Goal: Task Accomplishment & Management: Complete application form

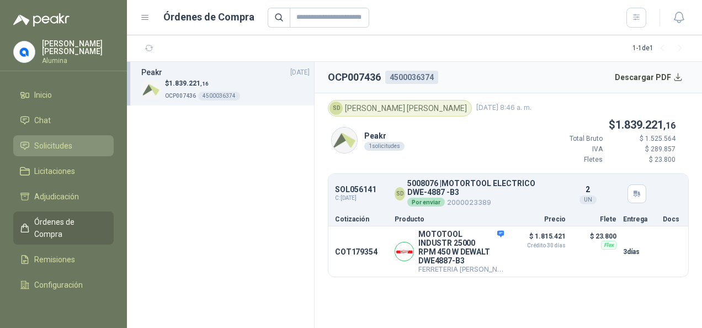
click at [51, 137] on link "Solicitudes" at bounding box center [63, 145] width 100 height 21
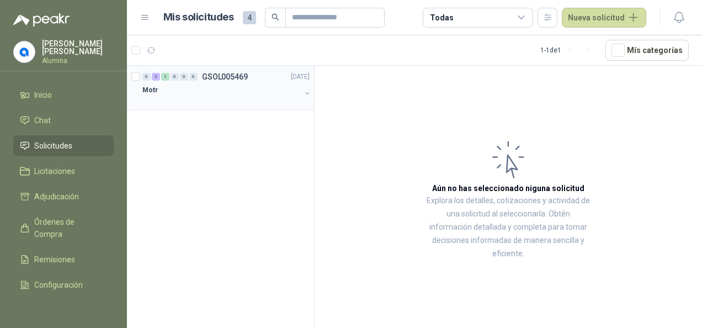
click at [165, 101] on div at bounding box center [221, 101] width 158 height 9
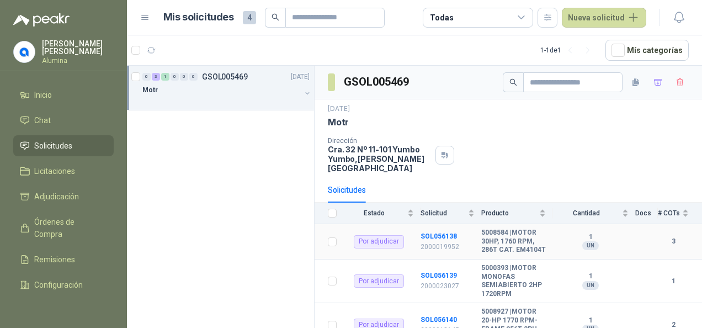
scroll to position [75, 0]
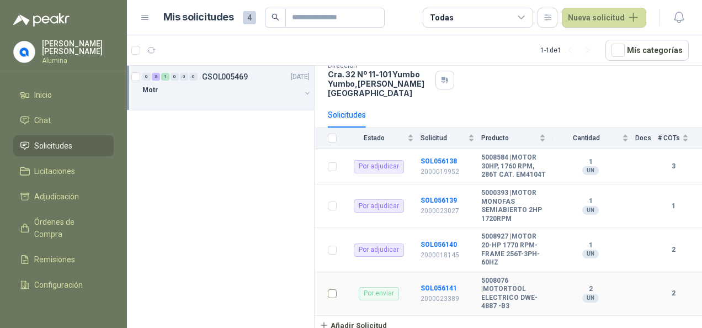
click at [331, 296] on label at bounding box center [332, 293] width 9 height 12
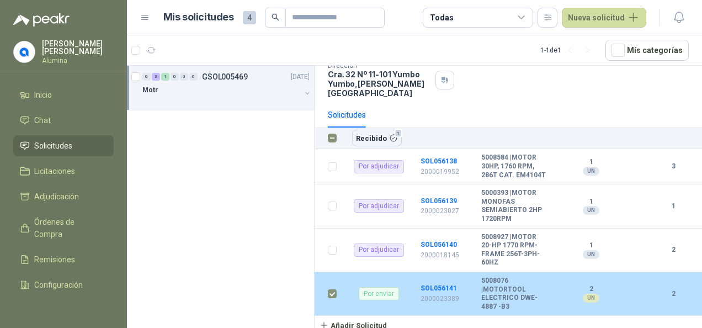
click at [331, 296] on label at bounding box center [332, 293] width 9 height 12
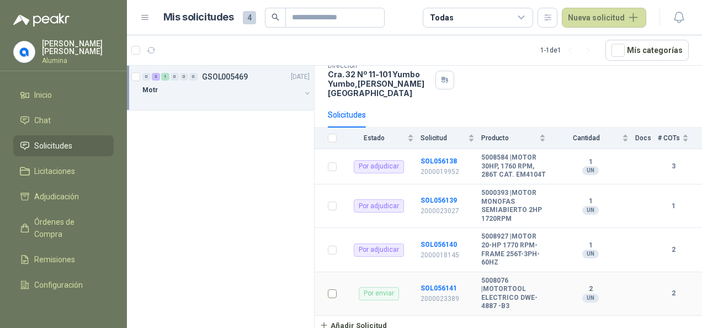
click at [331, 296] on label at bounding box center [332, 293] width 9 height 12
click at [484, 290] on b "5008076 | MOTORTOOL ELECTRICO DWE-4887 -B3" at bounding box center [513, 293] width 65 height 34
click at [378, 292] on div "Por enviar" at bounding box center [379, 293] width 40 height 13
click at [679, 9] on button "button" at bounding box center [679, 18] width 20 height 20
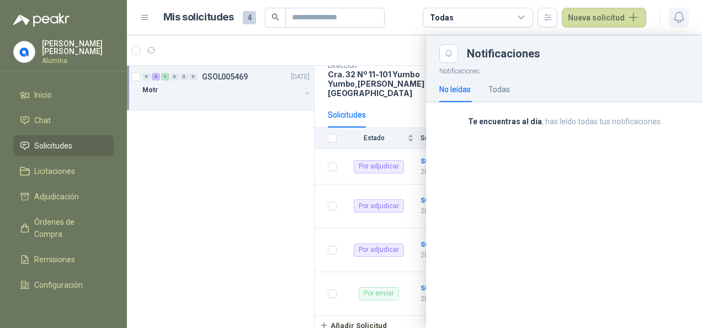
click at [679, 9] on button "button" at bounding box center [679, 18] width 20 height 20
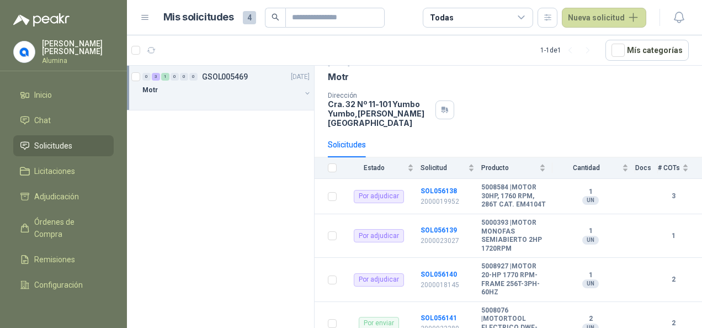
scroll to position [20, 0]
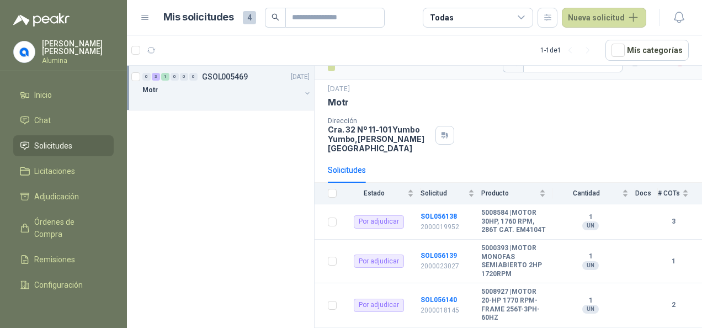
click at [201, 81] on div "0 3 1 0 0 0 GSOL005469 [DATE]" at bounding box center [226, 76] width 169 height 13
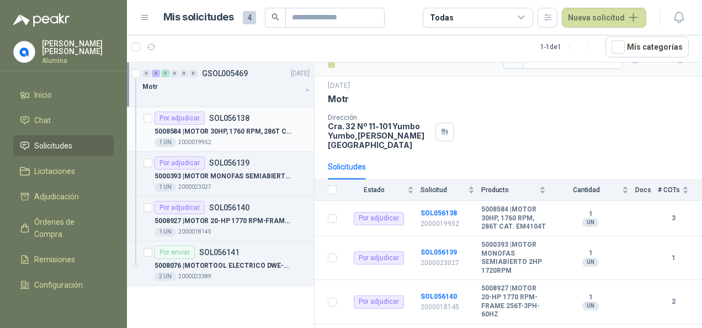
click at [250, 142] on div "1 UN 2000019952" at bounding box center [231, 142] width 155 height 9
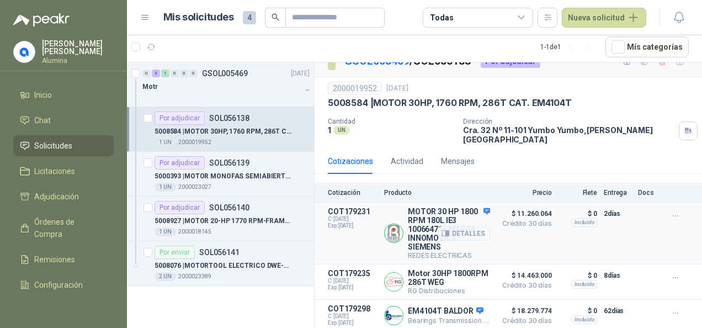
scroll to position [25, 0]
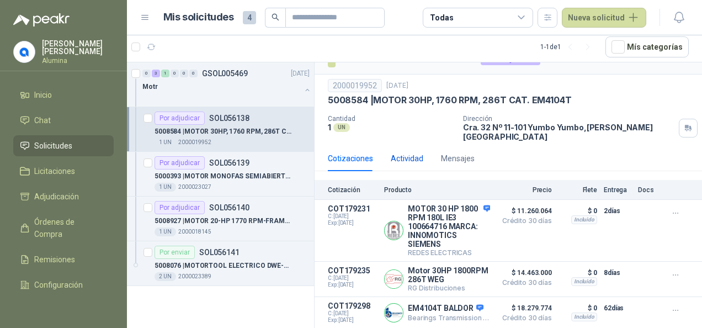
click at [412, 152] on div "Actividad" at bounding box center [407, 158] width 33 height 12
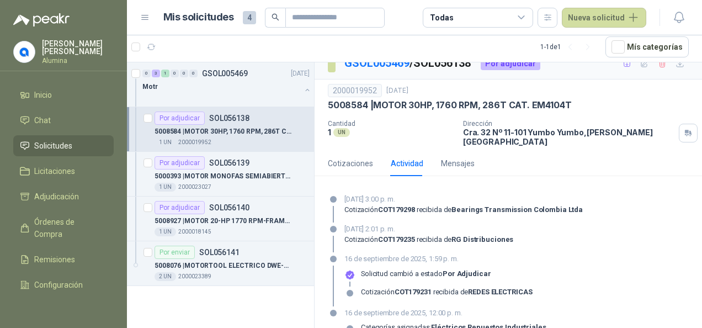
scroll to position [0, 0]
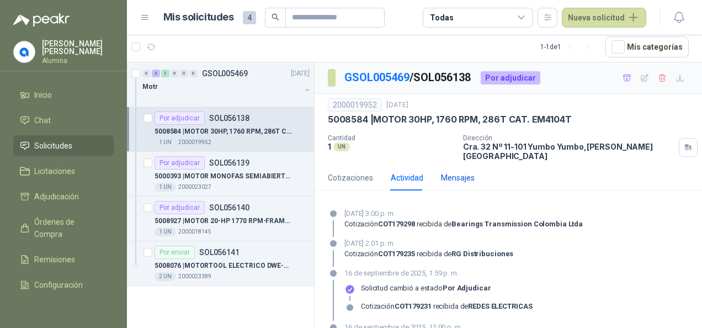
click at [451, 172] on div "Mensajes" at bounding box center [458, 178] width 34 height 12
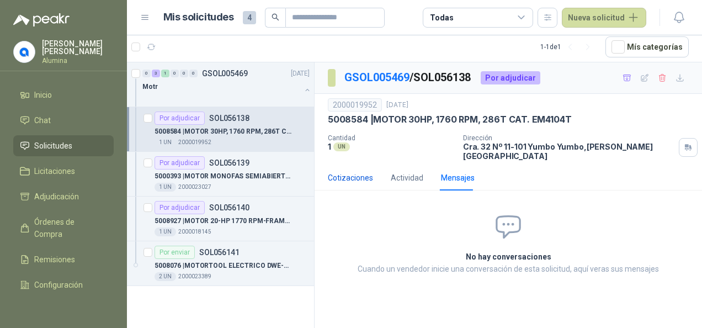
click at [345, 172] on div "Cotizaciones" at bounding box center [350, 178] width 45 height 12
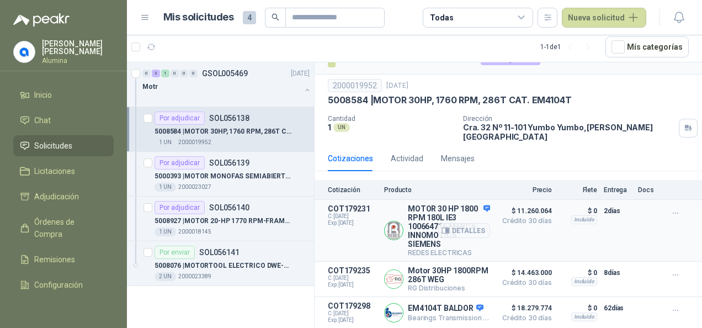
scroll to position [25, 0]
click at [475, 301] on div "Detalles" at bounding box center [464, 312] width 52 height 22
click at [460, 308] on button "Detalles" at bounding box center [464, 312] width 52 height 15
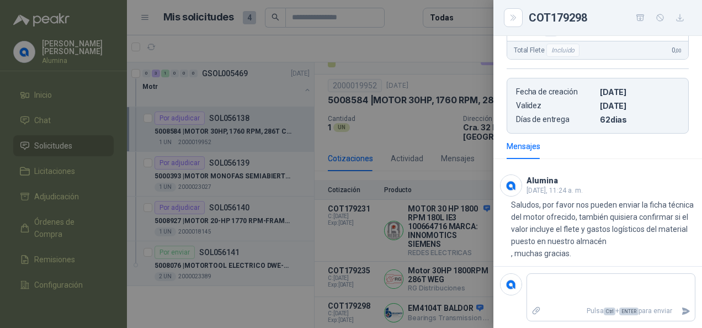
scroll to position [271, 0]
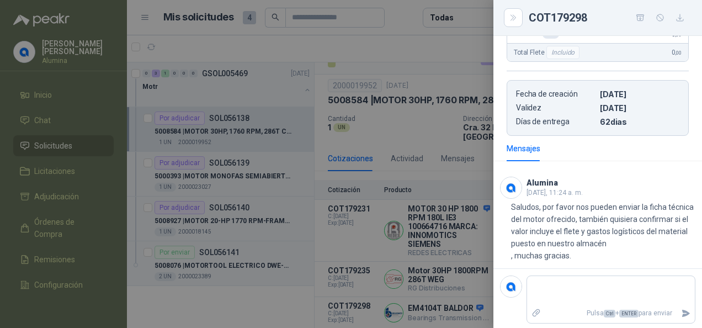
click at [372, 300] on div at bounding box center [351, 164] width 702 height 328
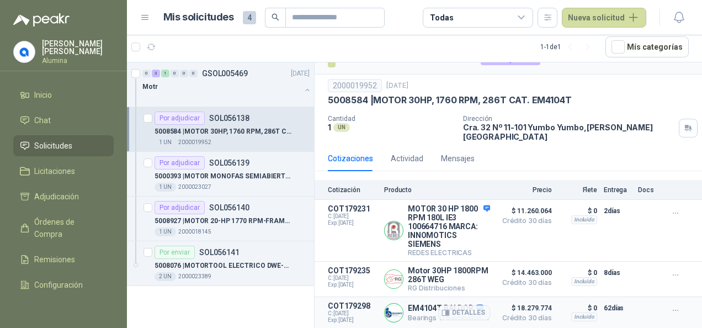
click at [397, 308] on img at bounding box center [393, 312] width 18 height 18
click at [262, 227] on div "1 UN 2000018145" at bounding box center [231, 231] width 155 height 9
click at [258, 175] on p "5000393 | MOTOR MONOFAS SEMIABIERTO 2HP 1720RPM" at bounding box center [222, 176] width 137 height 10
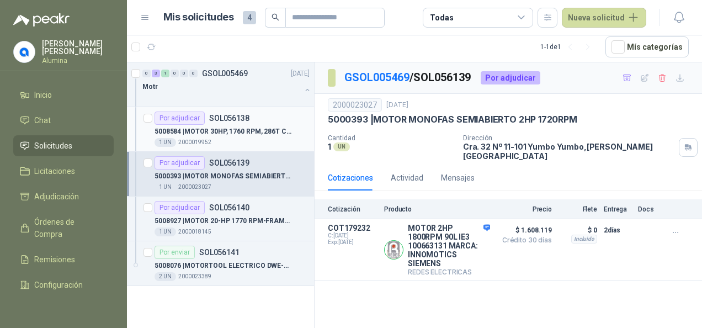
click at [257, 138] on div "1 UN 2000019952" at bounding box center [231, 142] width 155 height 9
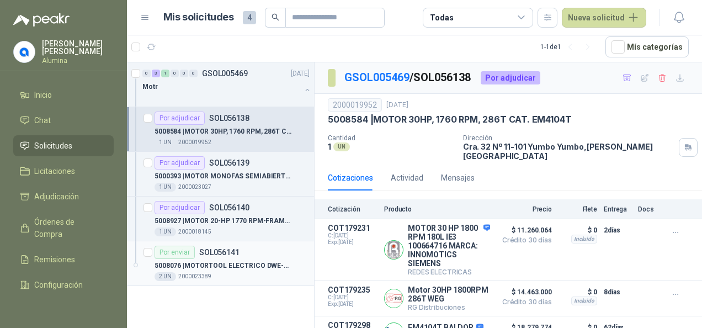
click at [233, 265] on p "5008076 | MOTORTOOL ELECTRICO DWE-4887 -B3" at bounding box center [222, 265] width 137 height 10
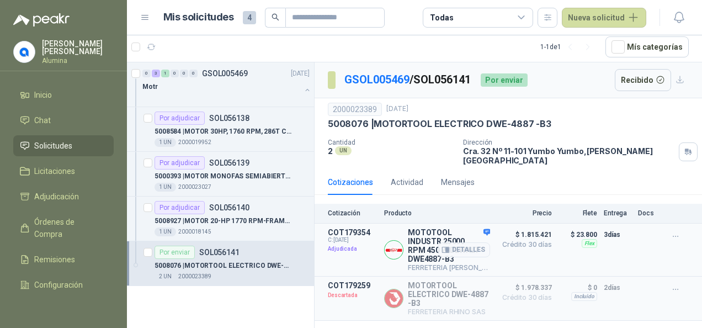
click at [362, 243] on p "Adjudicada" at bounding box center [353, 248] width 50 height 11
click at [590, 239] on div "Flex" at bounding box center [588, 243] width 15 height 9
click at [674, 232] on icon "button" at bounding box center [675, 236] width 9 height 9
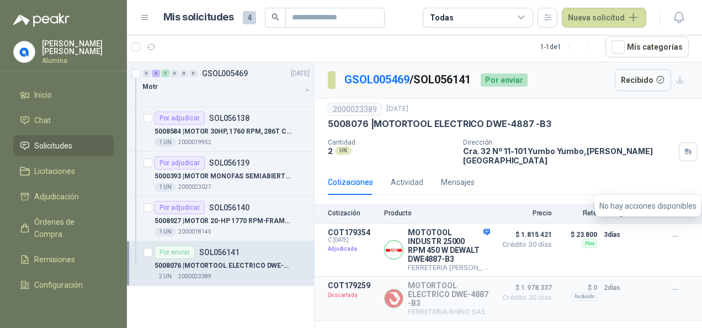
click at [225, 263] on p "5008076 | MOTORTOOL ELECTRICO DWE-4887 -B3" at bounding box center [222, 265] width 137 height 10
click at [417, 176] on div "Actividad" at bounding box center [407, 182] width 33 height 12
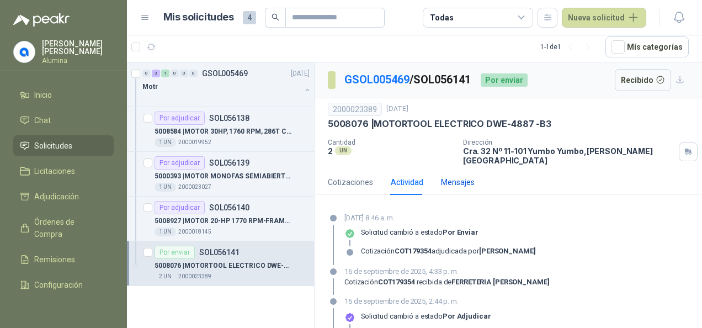
click at [471, 176] on div "Mensajes" at bounding box center [458, 182] width 34 height 12
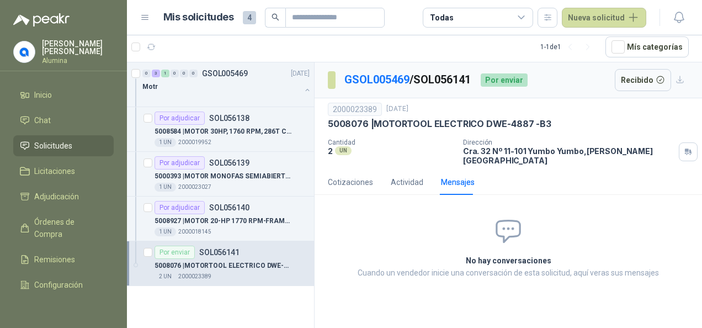
click at [67, 143] on span "Solicitudes" at bounding box center [53, 146] width 38 height 12
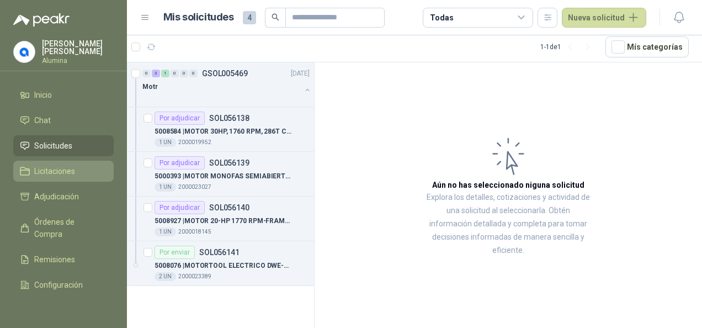
click at [46, 164] on link "Licitaciones" at bounding box center [63, 171] width 100 height 21
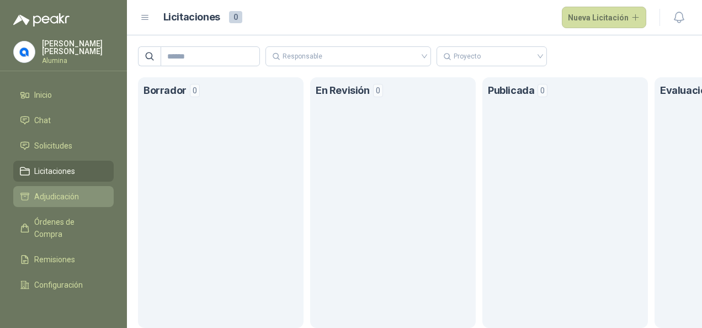
click at [61, 195] on span "Adjudicación" at bounding box center [56, 196] width 45 height 12
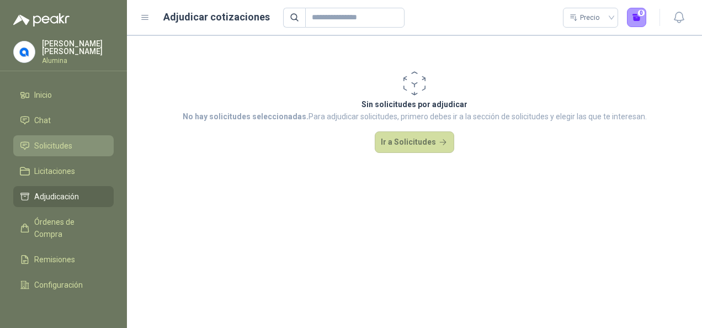
click at [59, 147] on span "Solicitudes" at bounding box center [53, 146] width 38 height 12
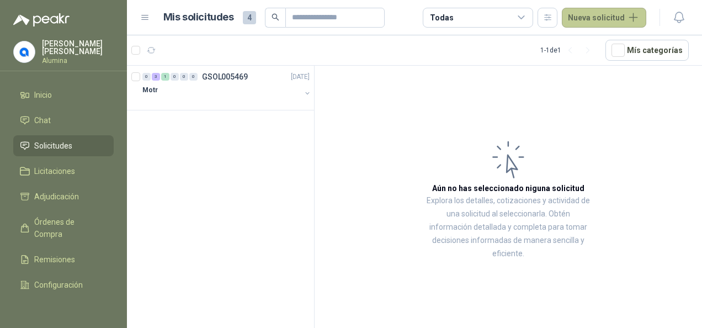
click at [618, 13] on button "Nueva solicitud" at bounding box center [604, 18] width 84 height 20
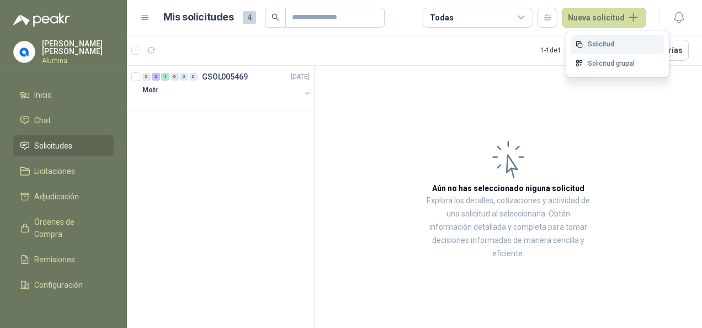
click at [620, 38] on link "Solicitud" at bounding box center [617, 44] width 94 height 19
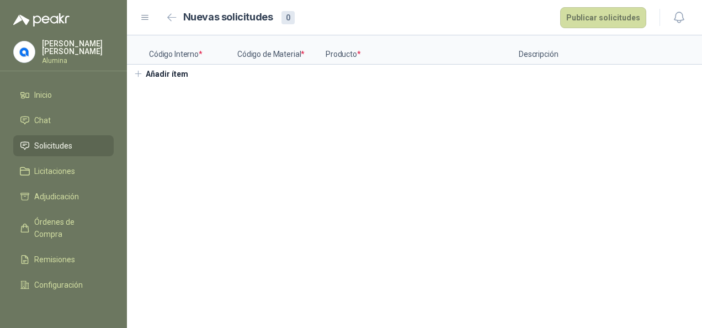
click at [149, 83] on button "Añadir ítem" at bounding box center [161, 74] width 68 height 19
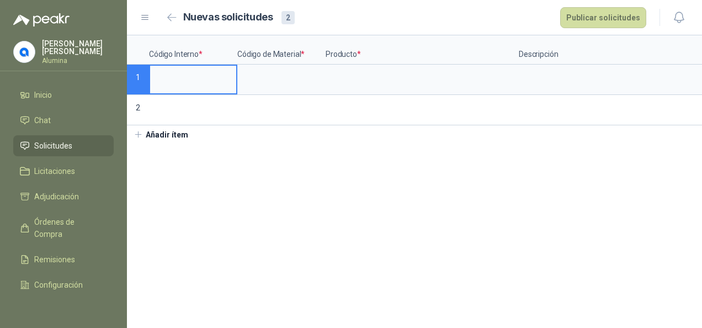
click at [186, 75] on input at bounding box center [193, 77] width 86 height 22
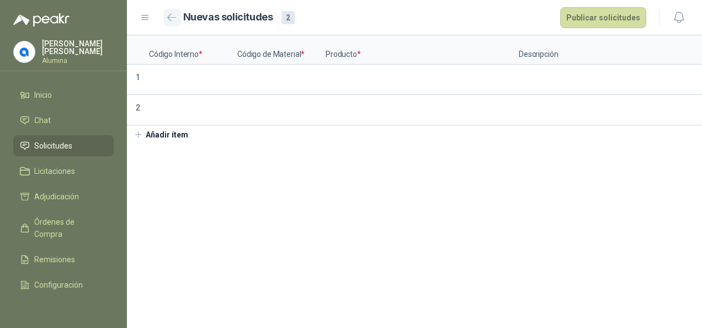
click at [169, 20] on icon "button" at bounding box center [171, 17] width 9 height 8
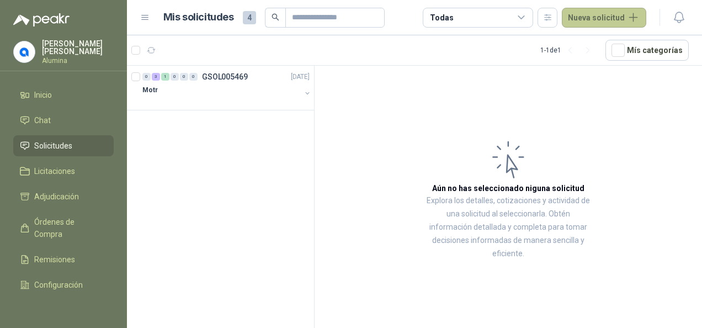
click at [602, 11] on button "Nueva solicitud" at bounding box center [604, 18] width 84 height 20
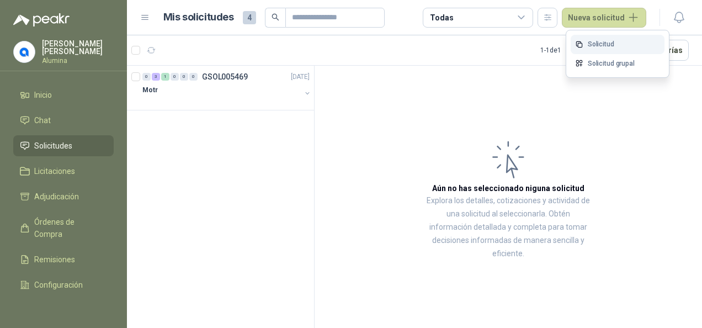
click at [607, 39] on link "Solicitud" at bounding box center [617, 44] width 94 height 19
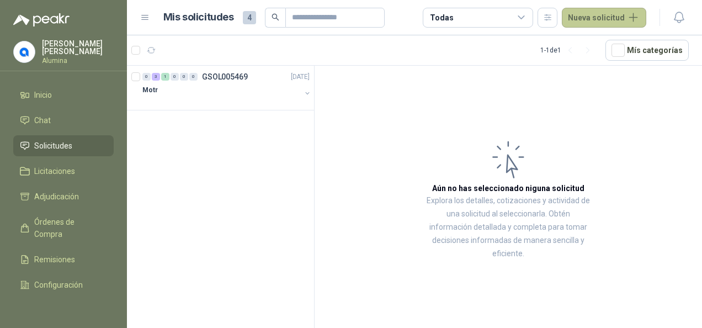
click at [626, 24] on button "Nueva solicitud" at bounding box center [604, 18] width 84 height 20
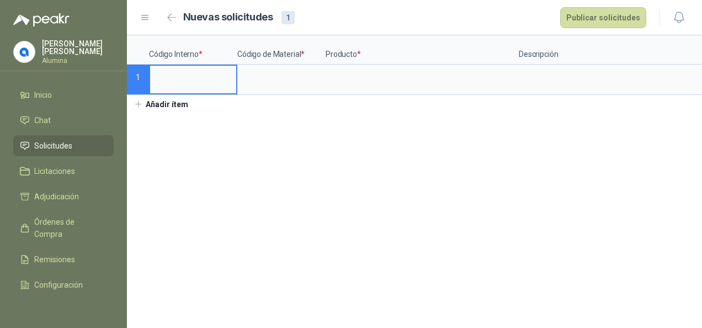
click at [170, 82] on input at bounding box center [193, 77] width 86 height 22
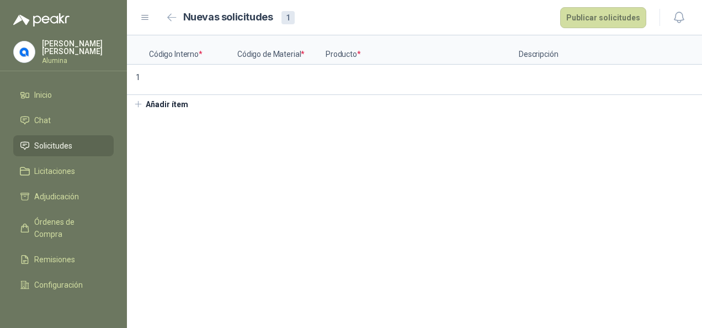
click at [350, 52] on p "Producto *" at bounding box center [421, 49] width 193 height 29
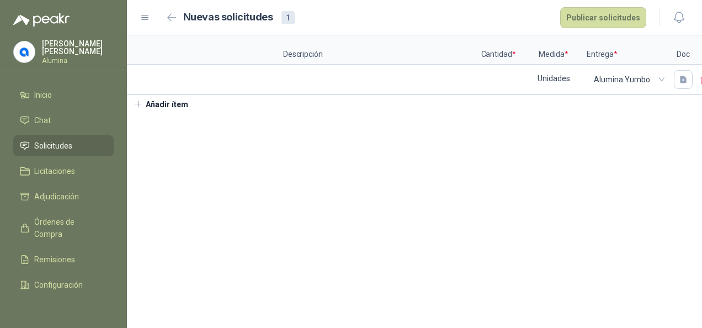
scroll to position [0, 257]
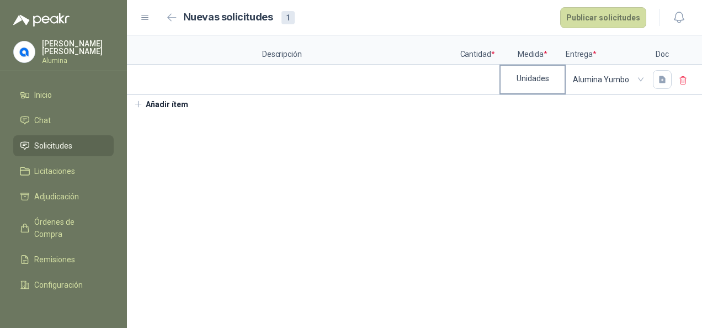
click at [544, 74] on div "Unidades" at bounding box center [532, 78] width 64 height 25
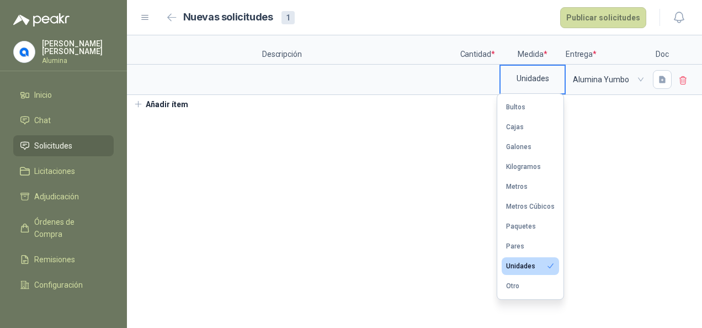
click at [544, 74] on div "Unidades" at bounding box center [532, 78] width 64 height 25
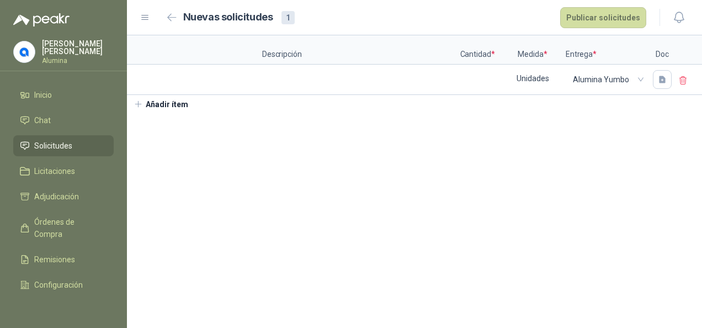
click at [177, 110] on button "Añadir ítem" at bounding box center [161, 104] width 68 height 19
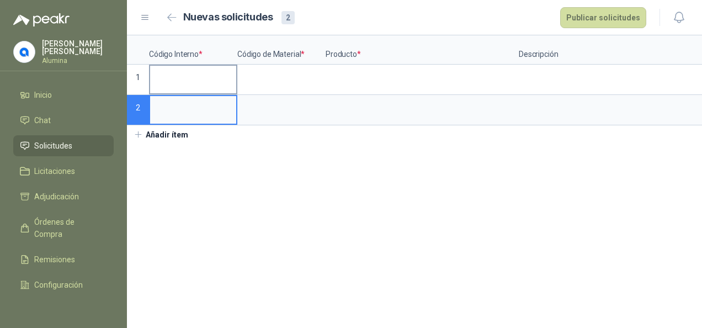
click at [185, 74] on input at bounding box center [193, 77] width 86 height 22
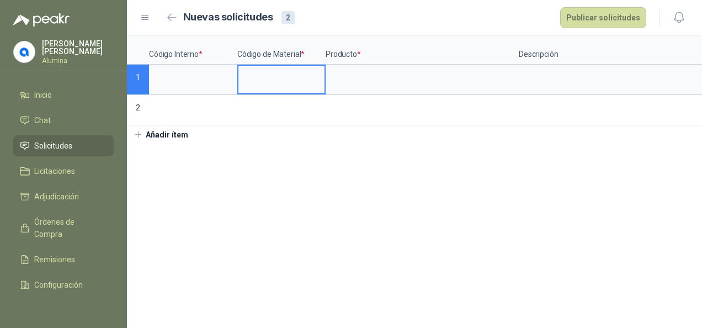
click at [257, 77] on input at bounding box center [281, 77] width 86 height 22
click at [190, 78] on input at bounding box center [193, 77] width 86 height 22
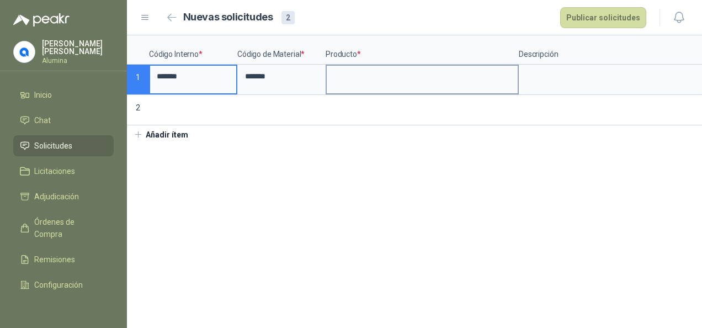
click at [334, 79] on input at bounding box center [422, 77] width 191 height 22
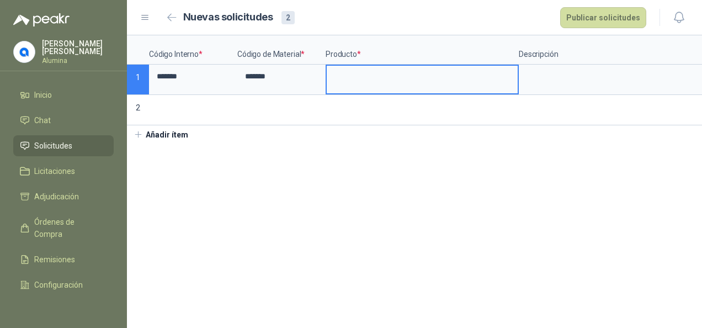
click at [192, 52] on p "Código Interno *" at bounding box center [193, 49] width 88 height 29
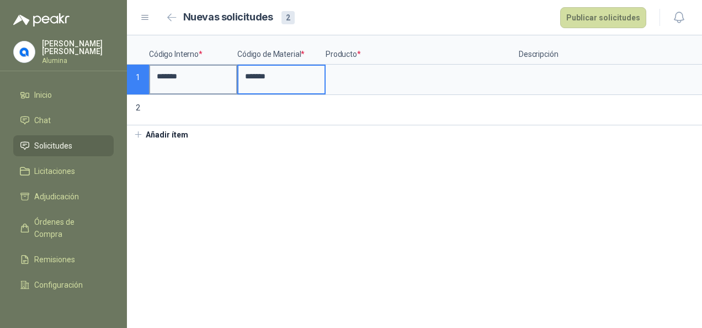
drag, startPoint x: 279, startPoint y: 76, endPoint x: 199, endPoint y: 75, distance: 80.5
click at [199, 75] on div "Código Interno * Código de Material * Producto * Descripción Cantidad * Medida …" at bounding box center [414, 80] width 575 height 90
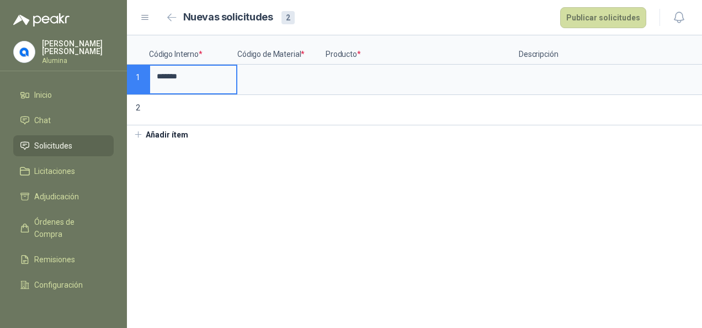
drag, startPoint x: 147, startPoint y: 76, endPoint x: 122, endPoint y: 76, distance: 25.4
click at [122, 76] on div "[PERSON_NAME] Alumina Inicio Chat Solicitudes Licitaciones Adjudicación Órdenes…" at bounding box center [351, 164] width 702 height 328
click at [276, 183] on section "Código Interno * Código de Material * Producto * Descripción Cantidad * Medida …" at bounding box center [414, 181] width 575 height 292
